Goal: Transaction & Acquisition: Purchase product/service

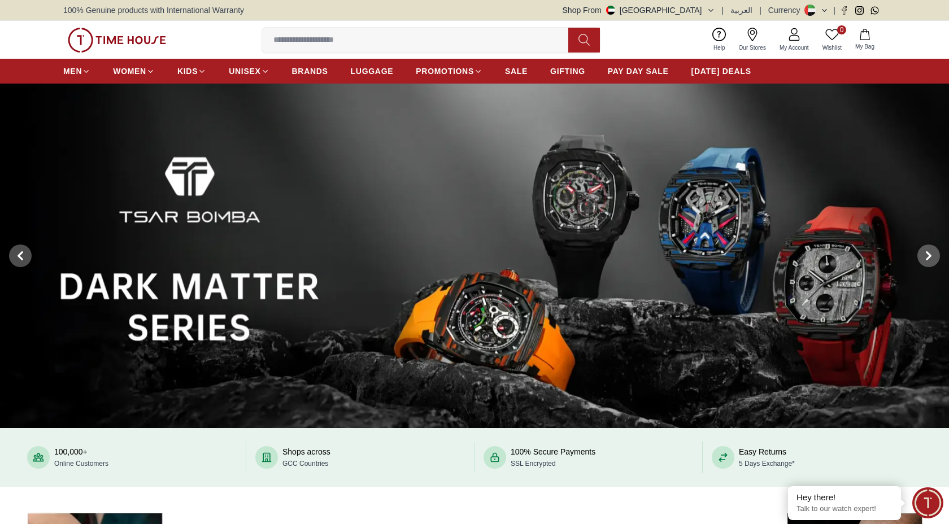
click at [295, 35] on input at bounding box center [419, 40] width 315 height 23
type input "****"
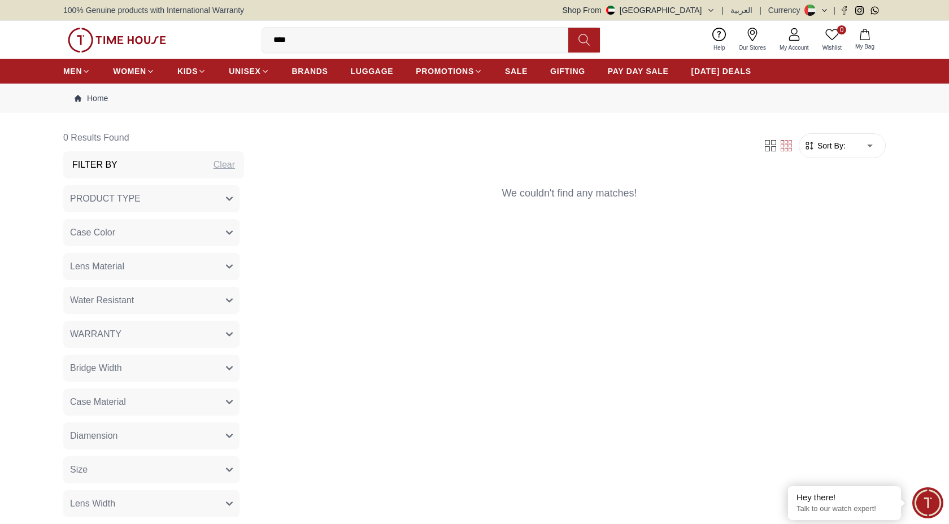
drag, startPoint x: 310, startPoint y: 44, endPoint x: 220, endPoint y: 35, distance: 90.3
click at [220, 35] on div "0 Wishlist My Bag **** Help Our Stores My Account 0 Wishlist My Bag" at bounding box center [474, 40] width 823 height 38
